Goal: Task Accomplishment & Management: Use online tool/utility

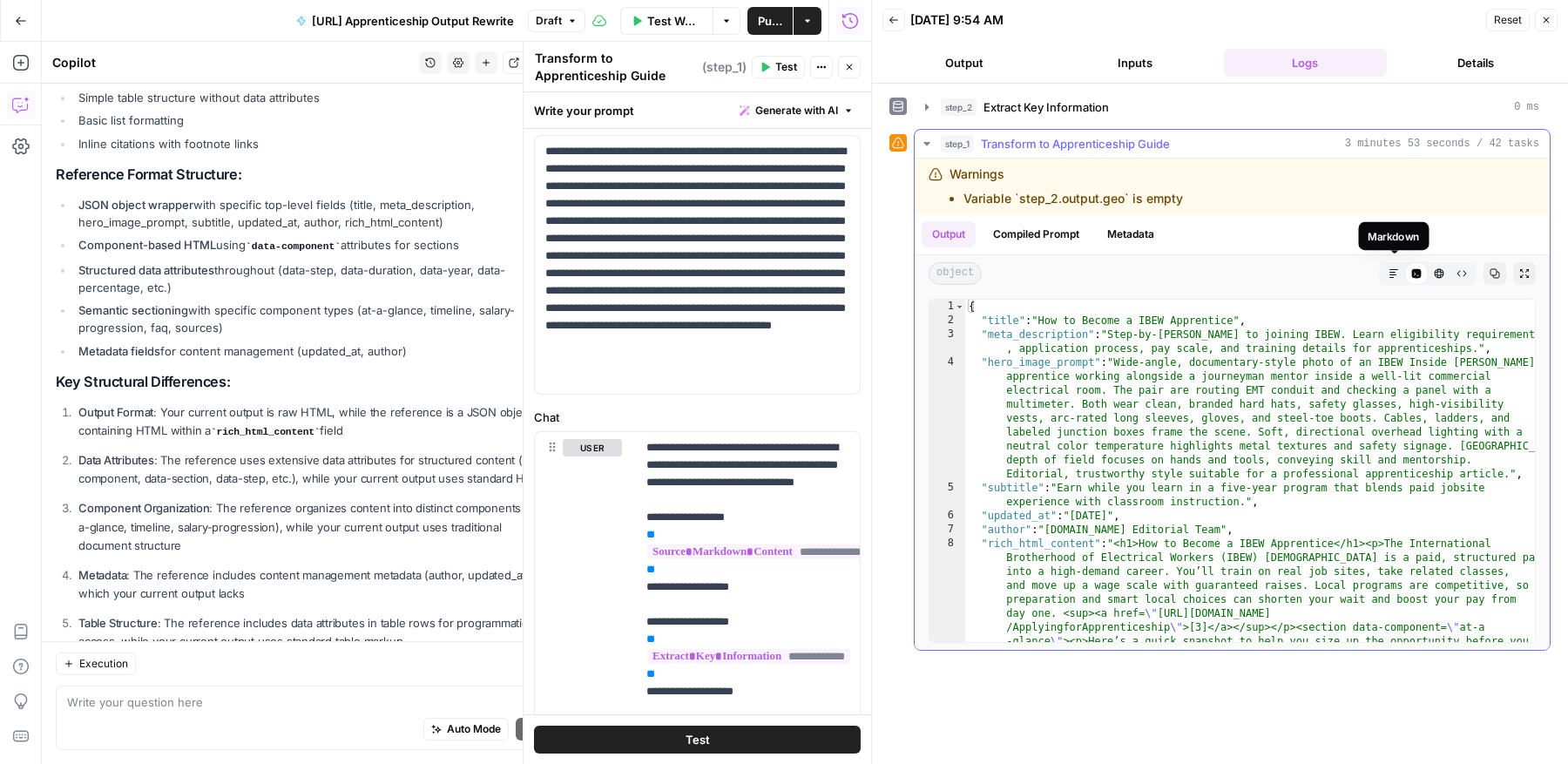
click at [1390, 273] on icon "button" at bounding box center [1393, 273] width 10 height 10
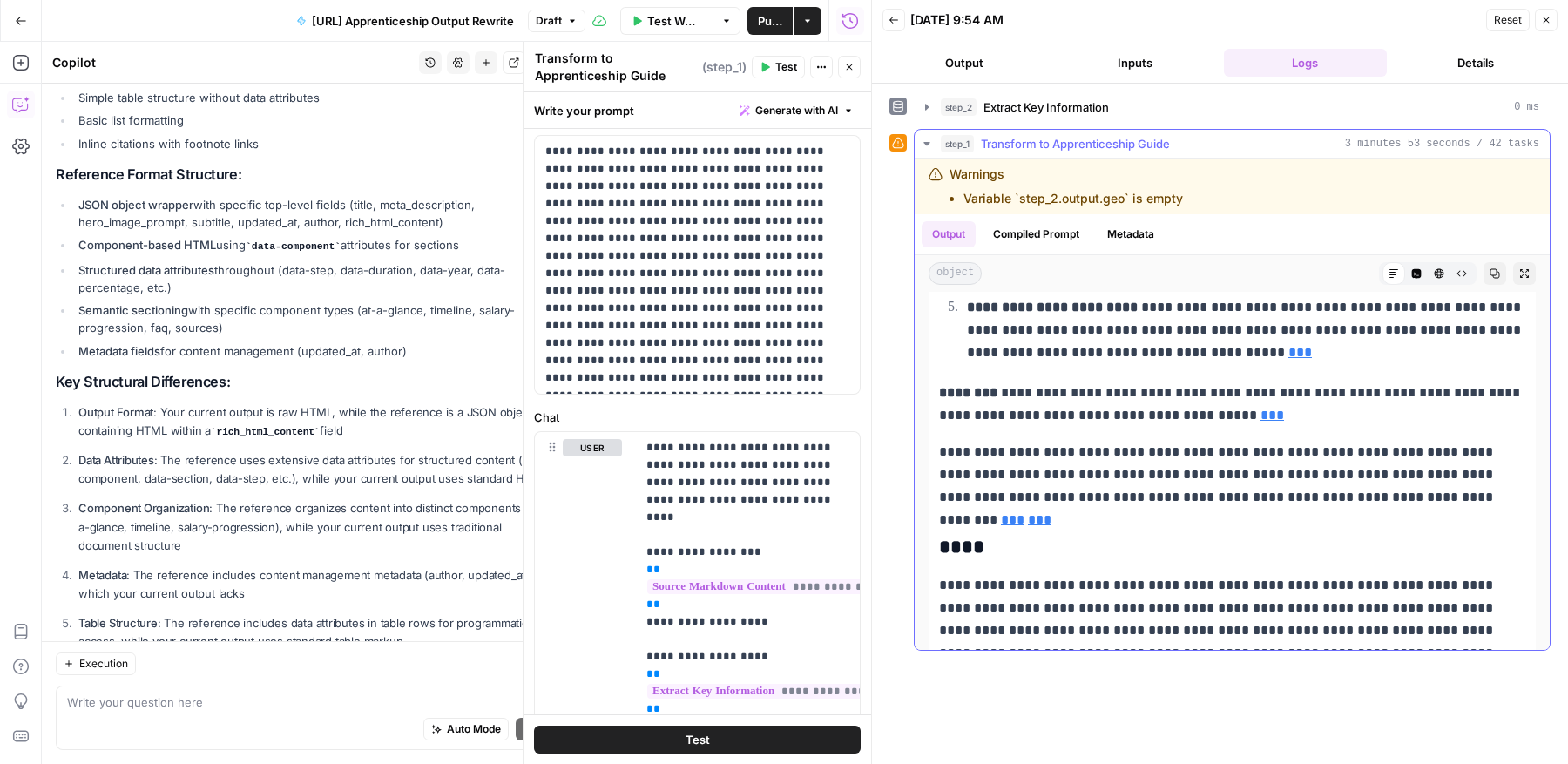
scroll to position [2445, 0]
click at [1260, 407] on link "***" at bounding box center [1272, 413] width 24 height 13
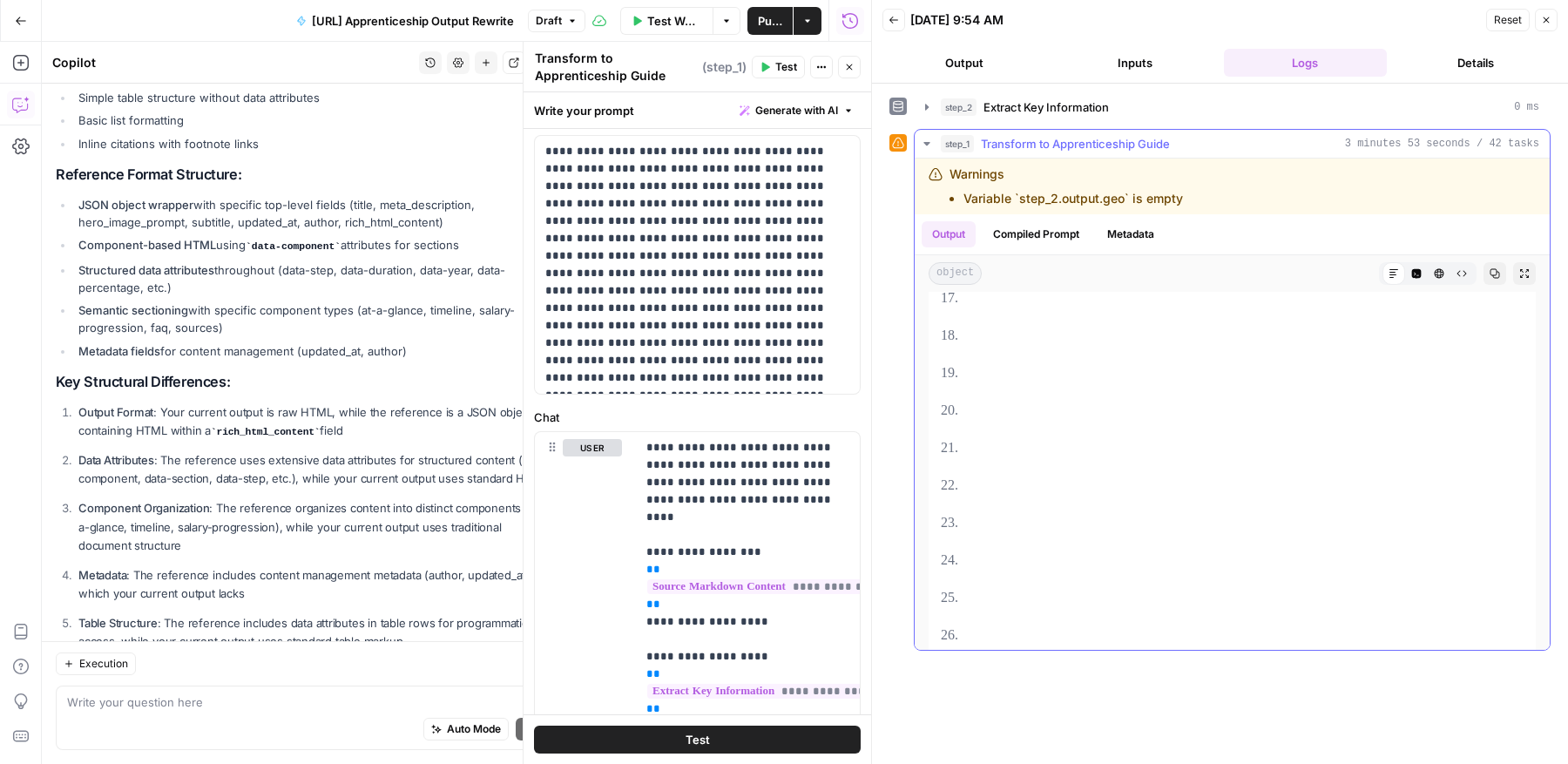
scroll to position [7468, 0]
click at [1132, 231] on button "Metadata" at bounding box center [1130, 234] width 68 height 26
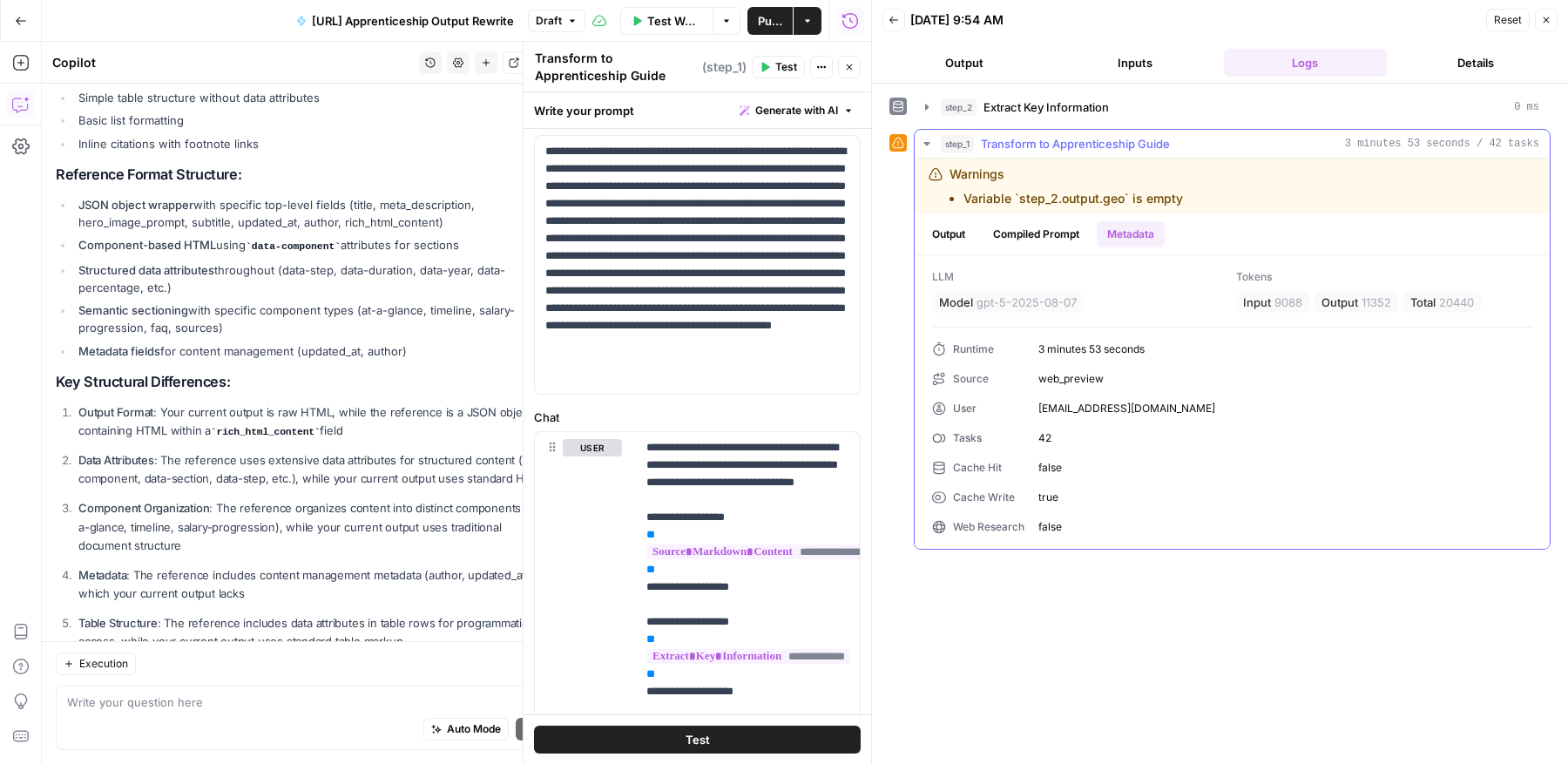
click at [1059, 231] on button "Compiled Prompt" at bounding box center [1036, 234] width 108 height 26
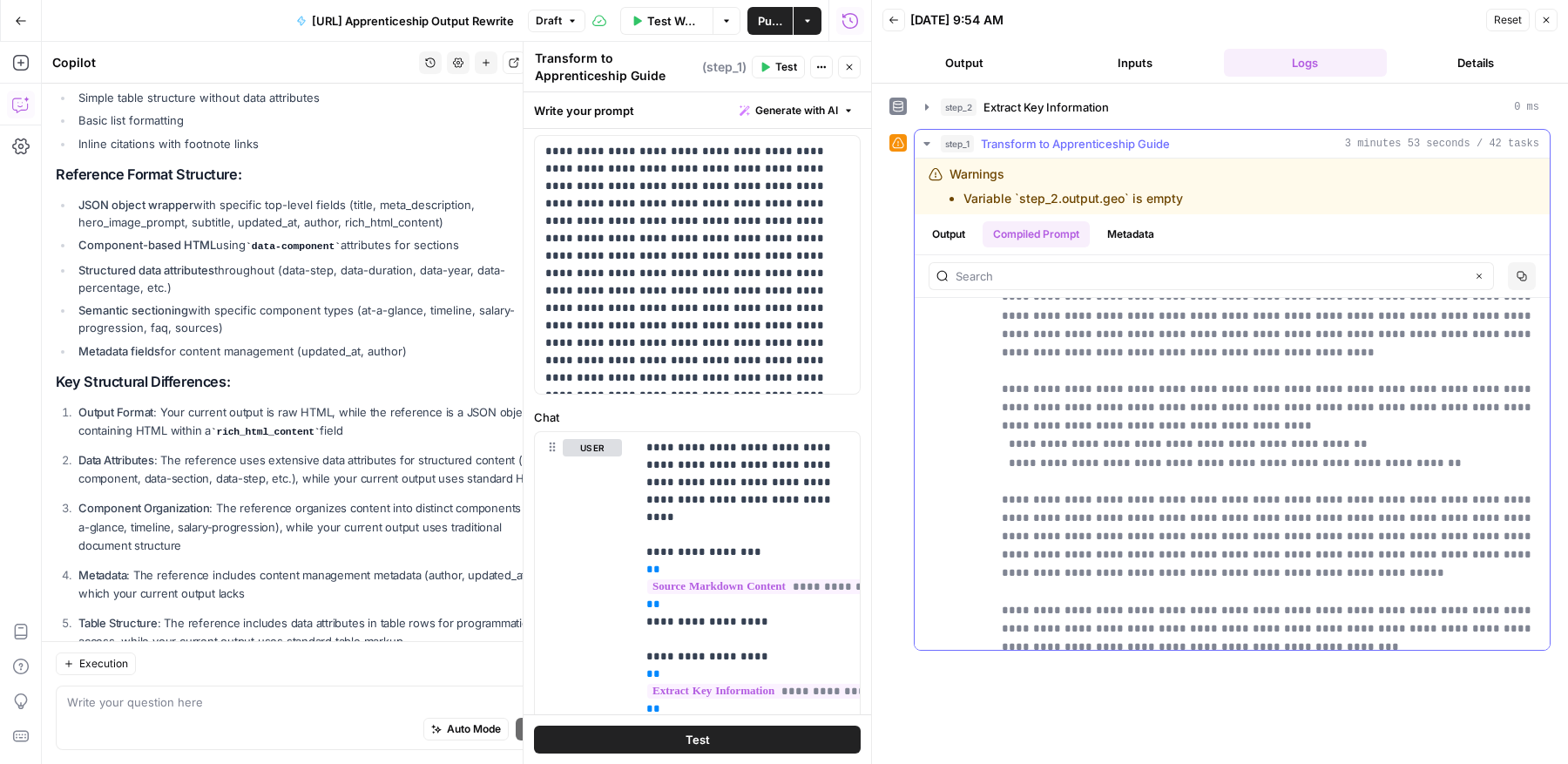
scroll to position [9831, 0]
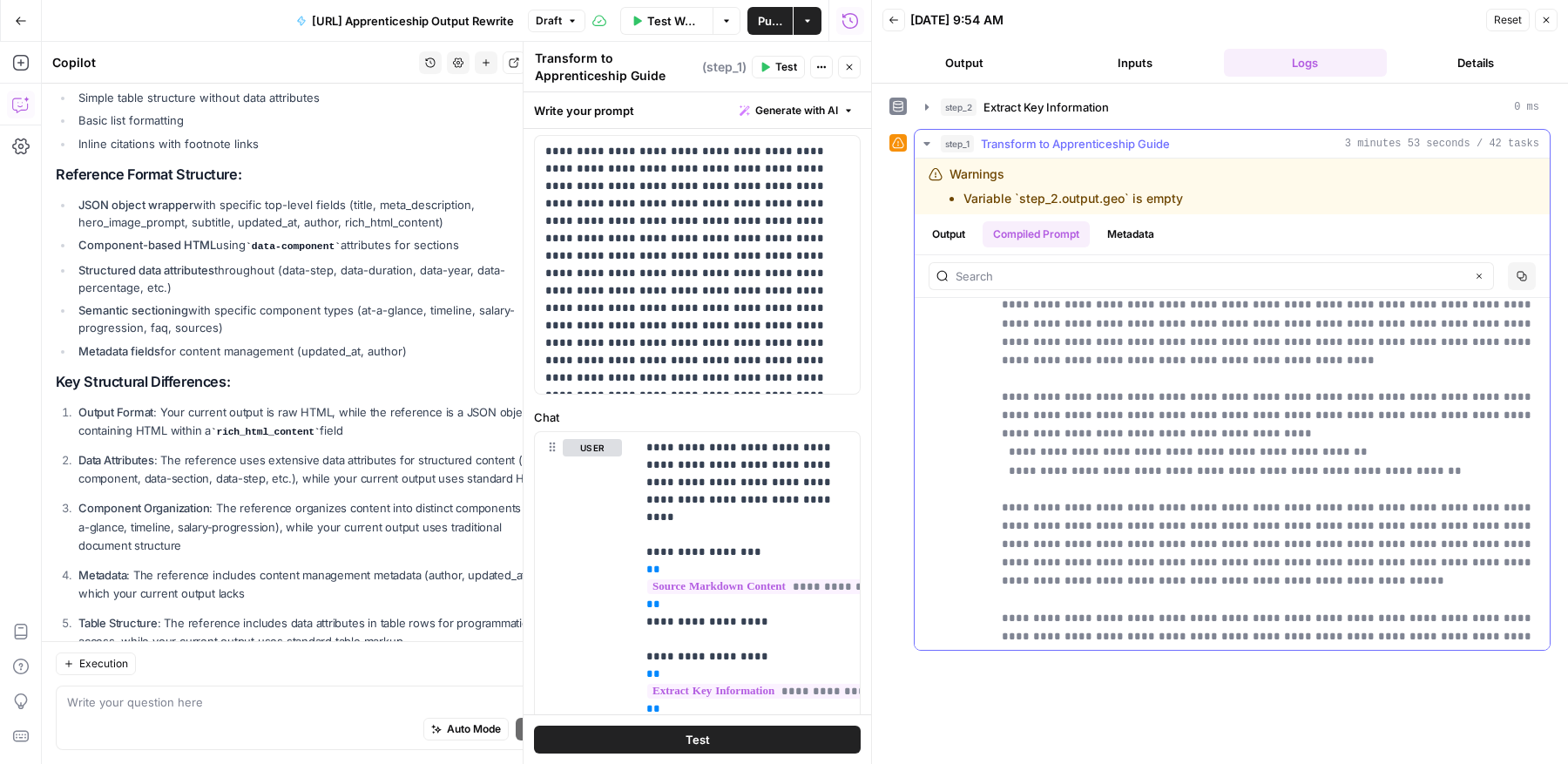
click at [949, 232] on button "Output" at bounding box center [948, 234] width 54 height 26
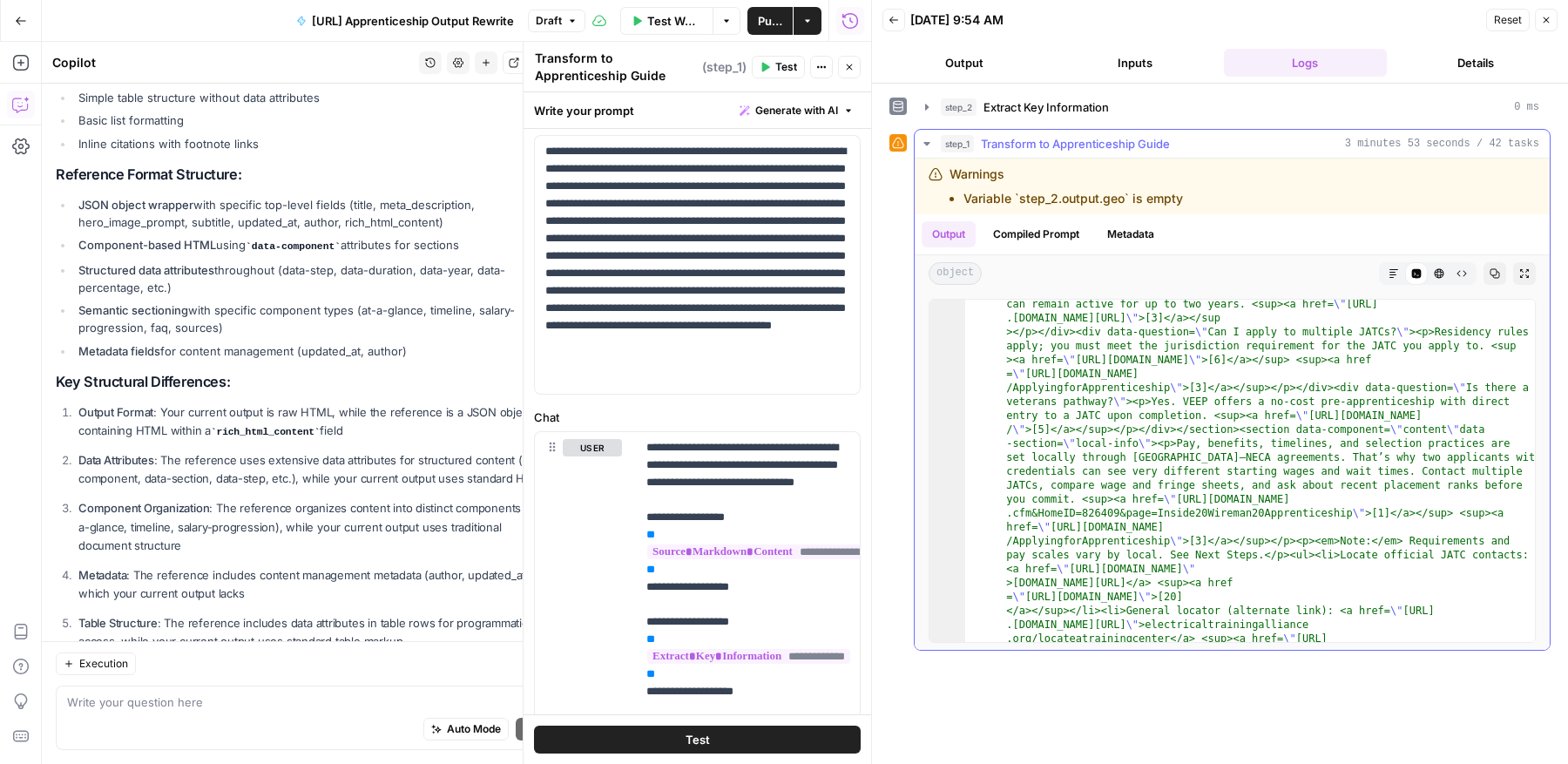
scroll to position [4057, 0]
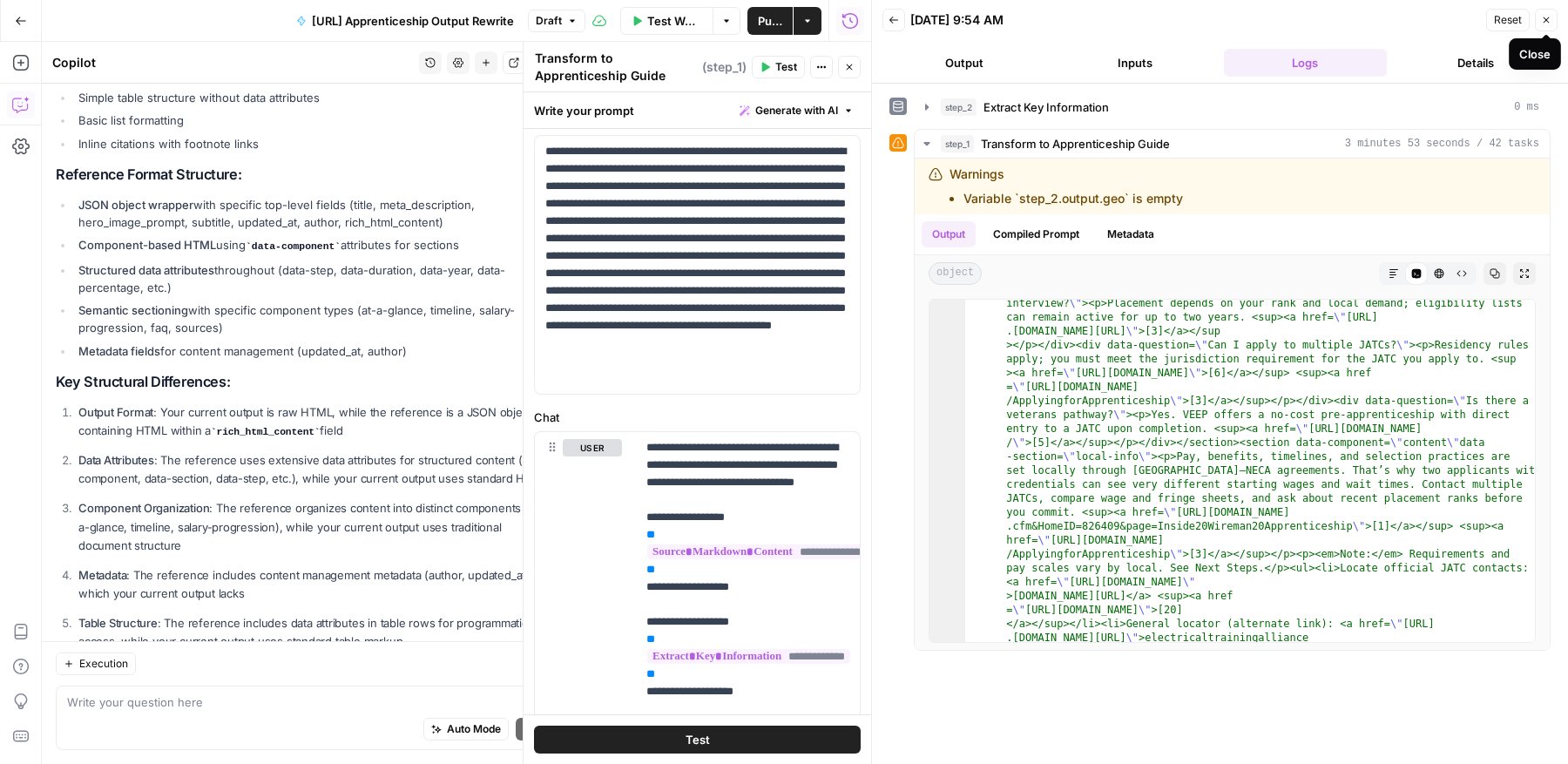
click at [1548, 22] on icon "button" at bounding box center [1546, 20] width 6 height 6
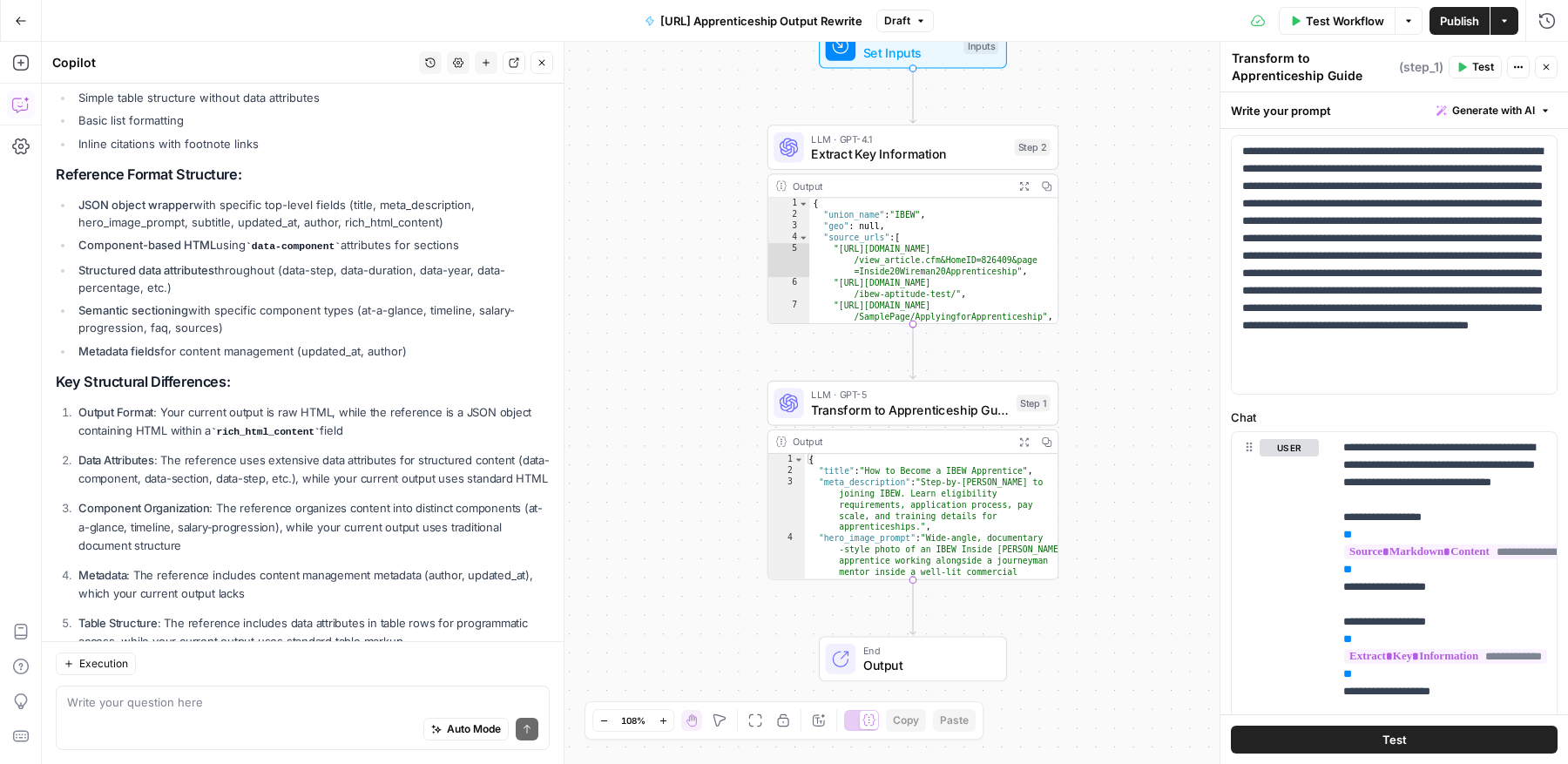
click at [1468, 19] on span "Publish" at bounding box center [1460, 21] width 40 height 17
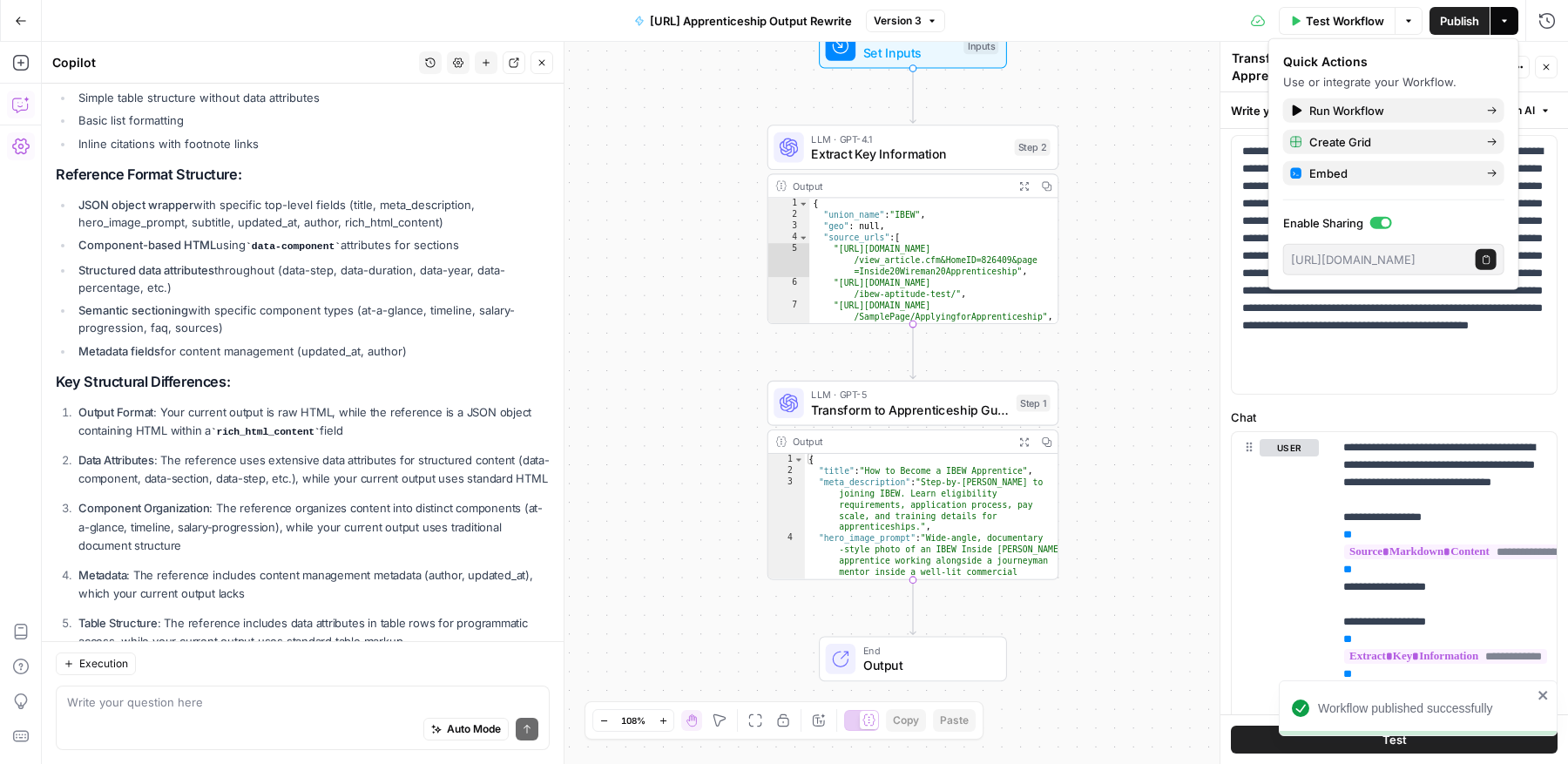
click at [27, 142] on icon "button" at bounding box center [21, 146] width 17 height 16
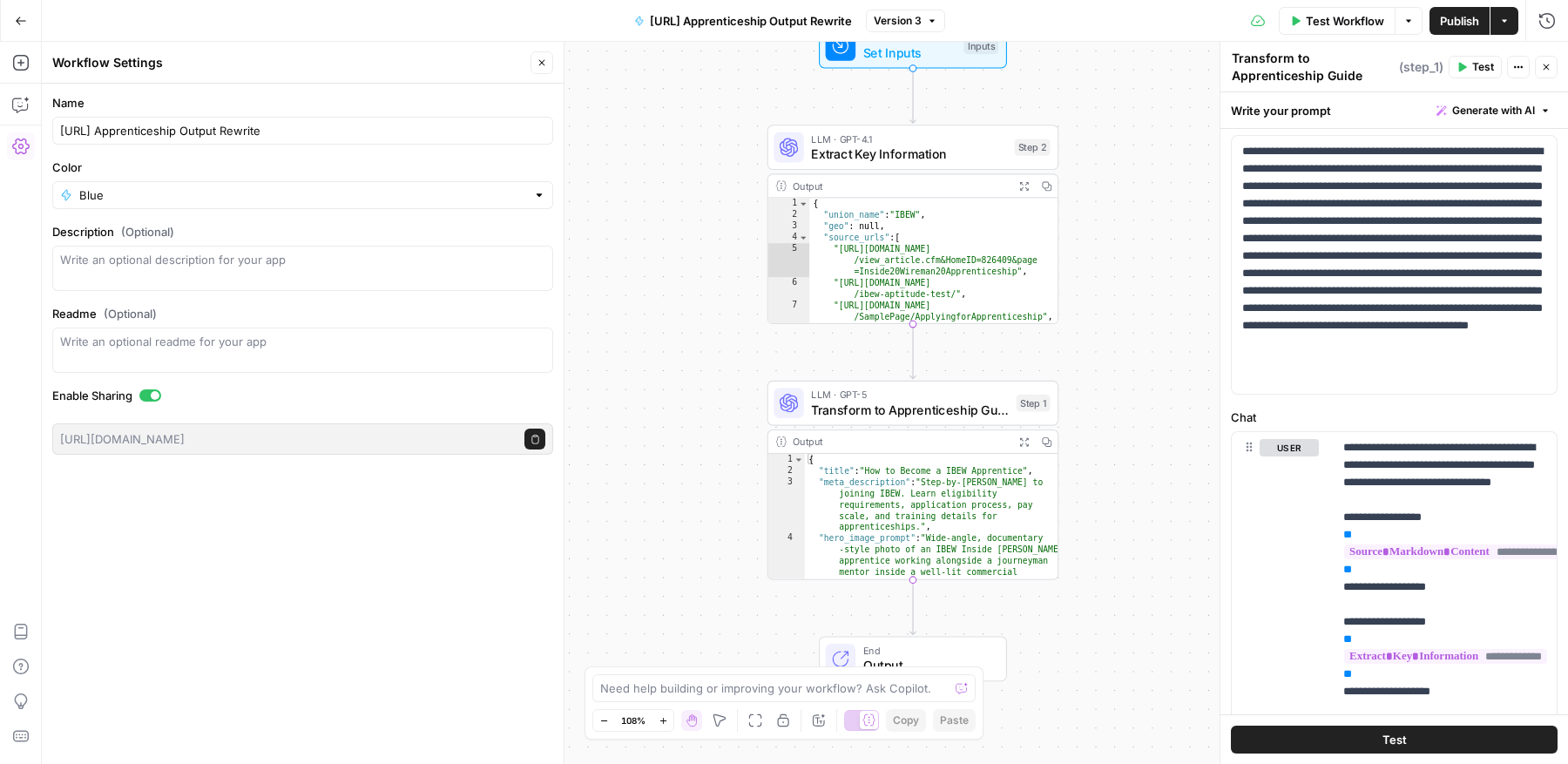
click at [695, 125] on div "**********" at bounding box center [804, 402] width 1526 height 722
click at [1510, 18] on icon "button" at bounding box center [1504, 21] width 10 height 10
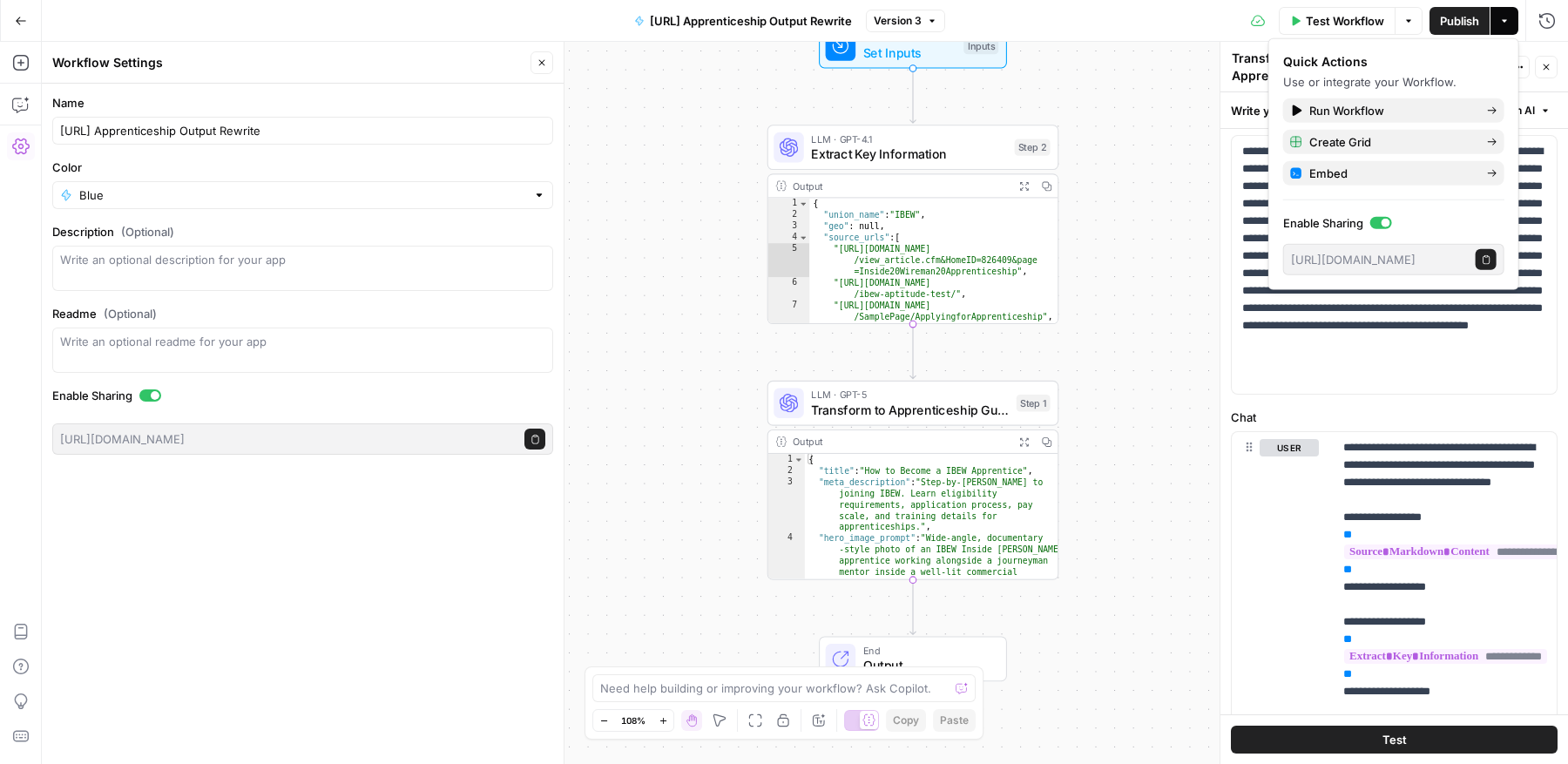
click at [1510, 18] on icon "button" at bounding box center [1504, 21] width 10 height 10
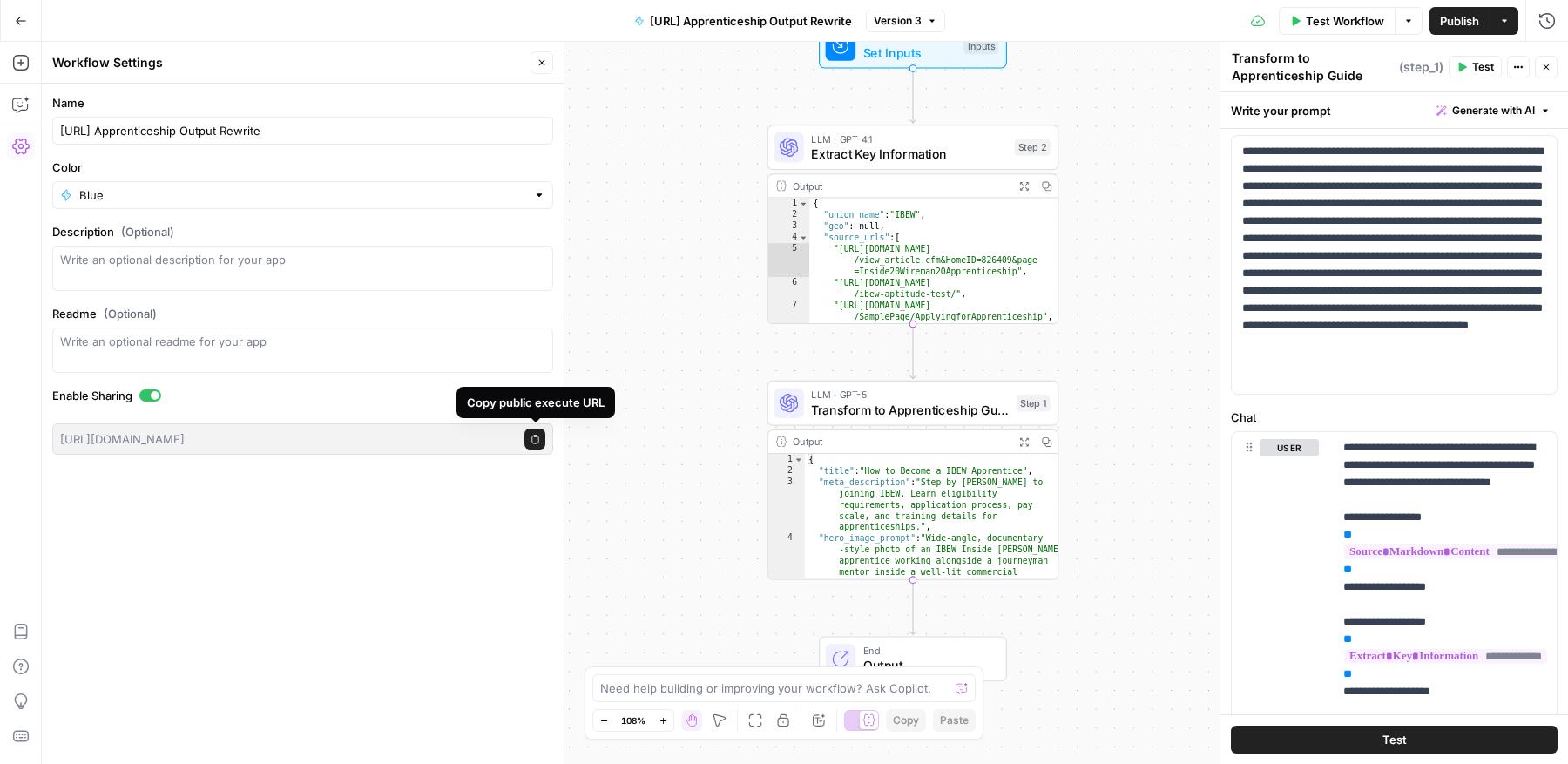
click at [536, 435] on icon "button" at bounding box center [535, 440] width 9 height 9
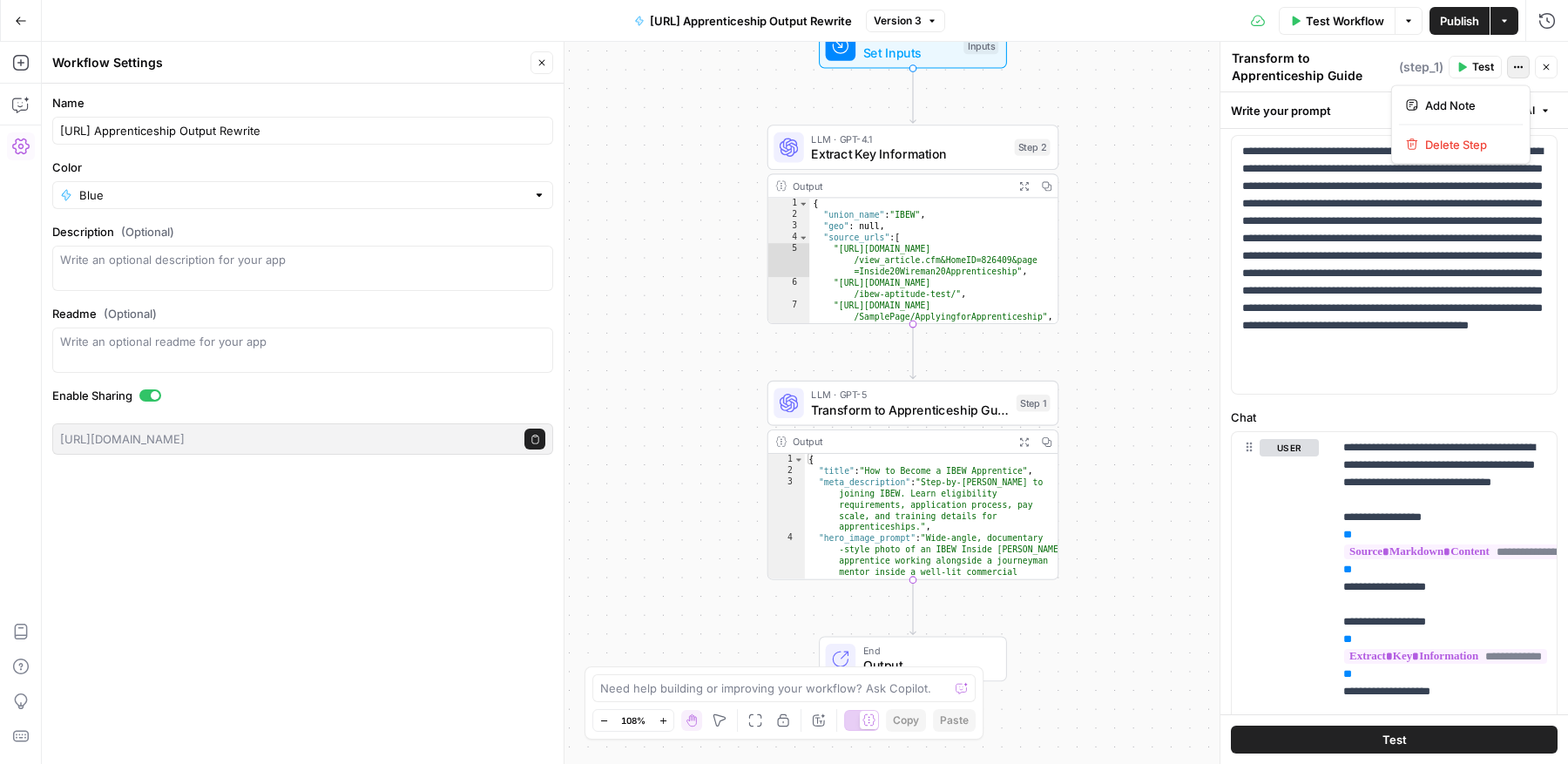
click at [1514, 63] on icon "button" at bounding box center [1517, 67] width 10 height 10
click at [1336, 305] on p "**********" at bounding box center [1393, 264] width 305 height 243
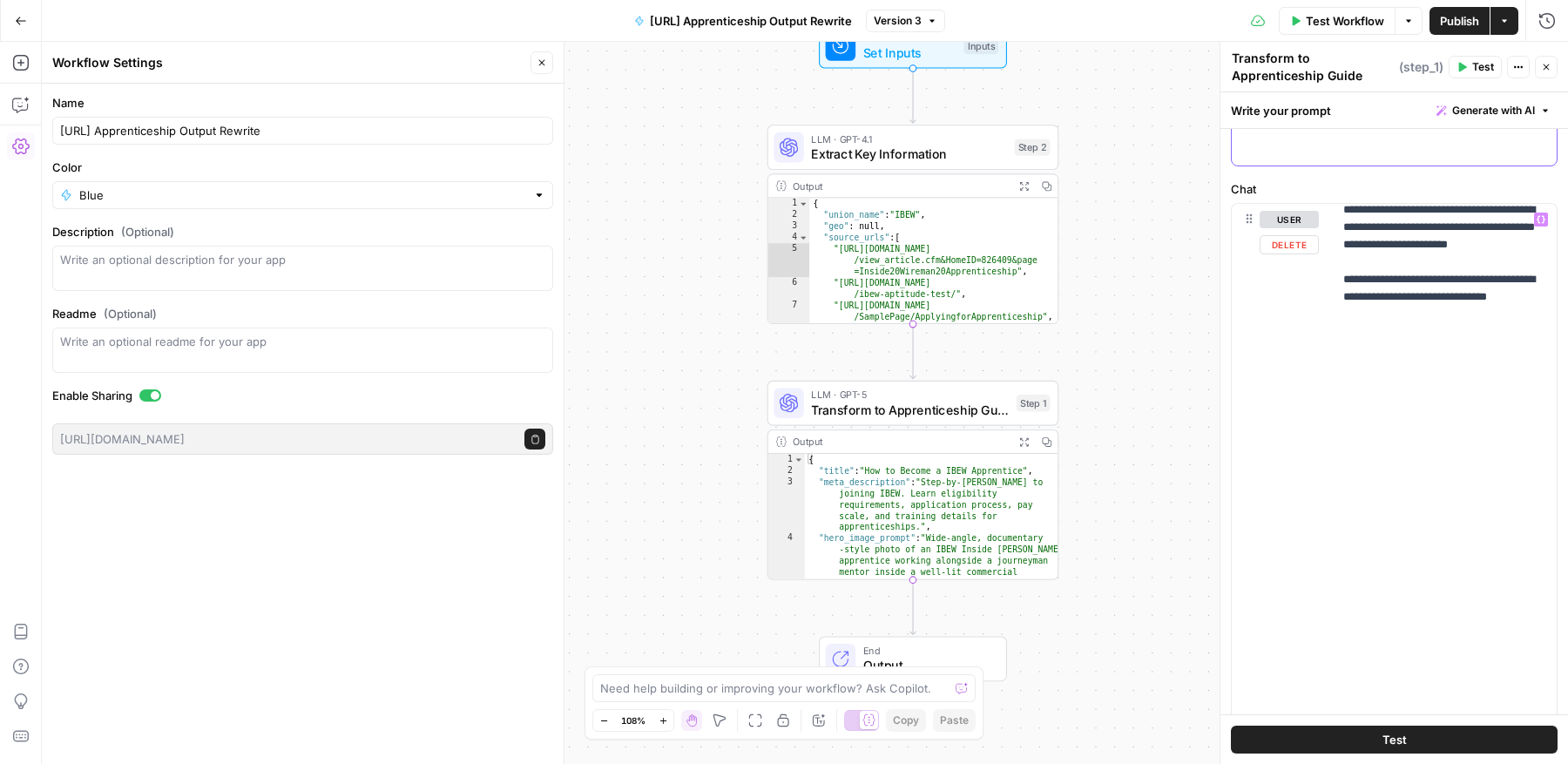
scroll to position [4894, 0]
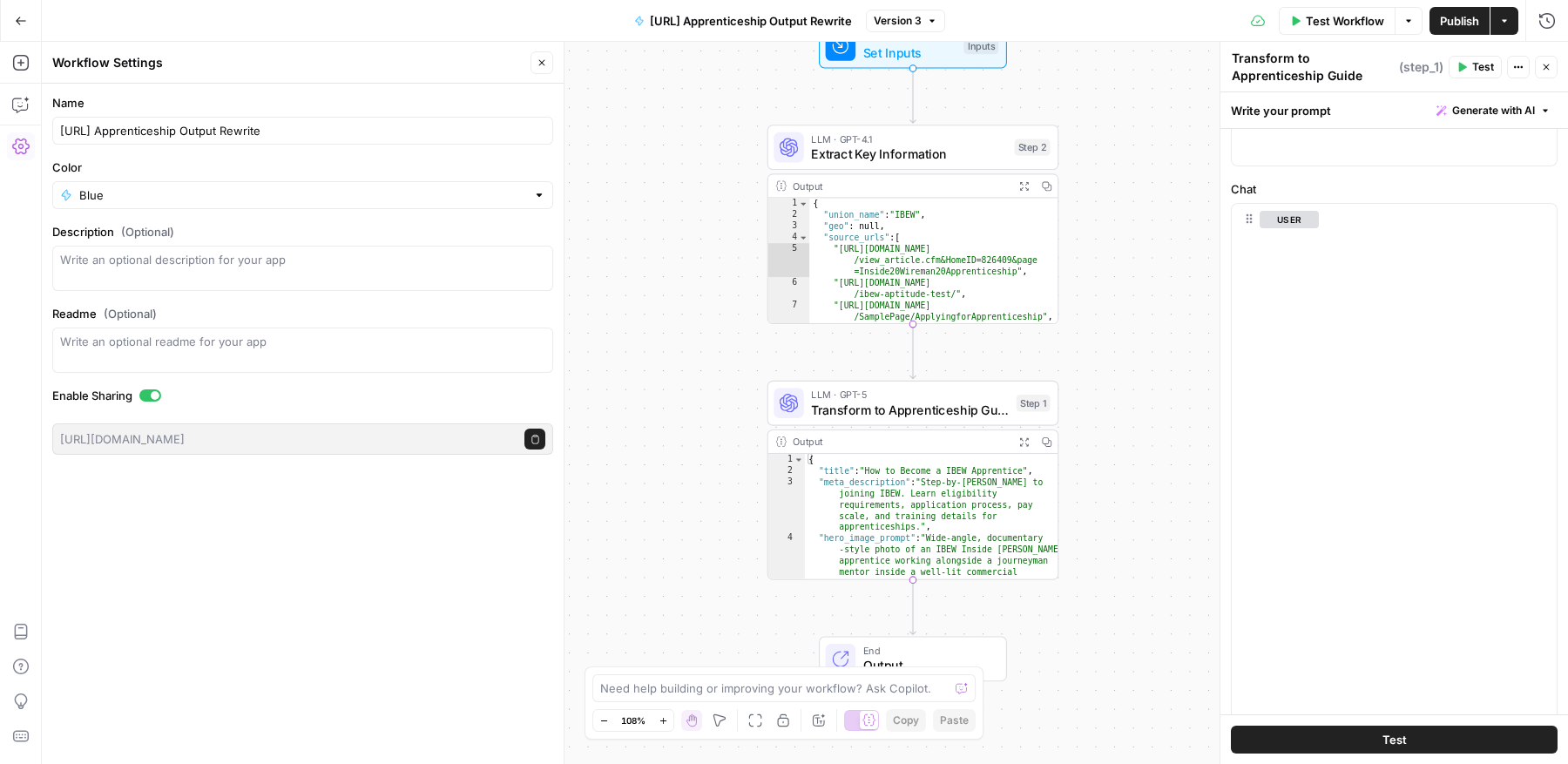
type textarea "**********"
click at [912, 510] on div "{ "title" : "How to Become a IBEW Apprentice" , "meta_description" : "Step-by-[…" at bounding box center [931, 623] width 254 height 340
click at [1045, 439] on icon "button" at bounding box center [1045, 440] width 10 height 10
